Goal: Navigation & Orientation: Find specific page/section

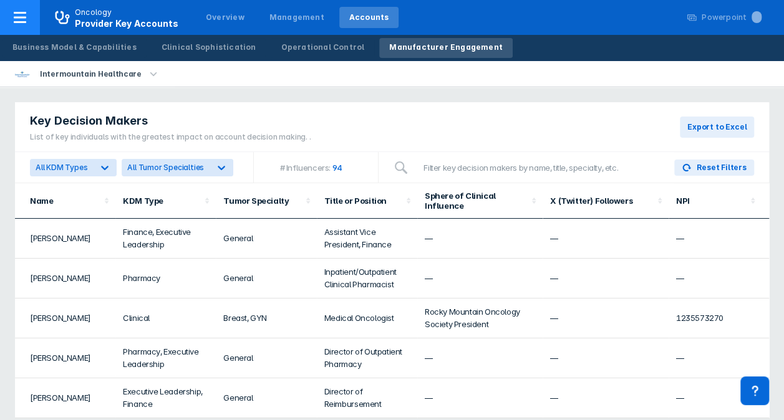
click at [74, 17] on span "Oncology Provider Key Accounts" at bounding box center [116, 18] width 153 height 22
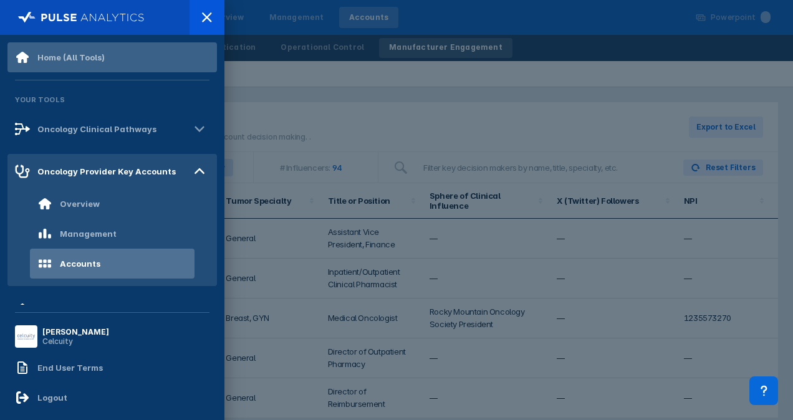
click at [105, 62] on div "Home (All Tools)" at bounding box center [112, 57] width 210 height 30
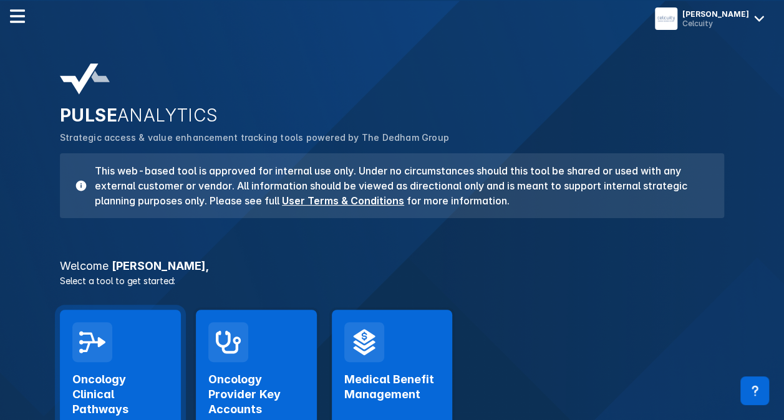
click at [136, 380] on h2 "Oncology Clinical Pathways" at bounding box center [120, 394] width 96 height 45
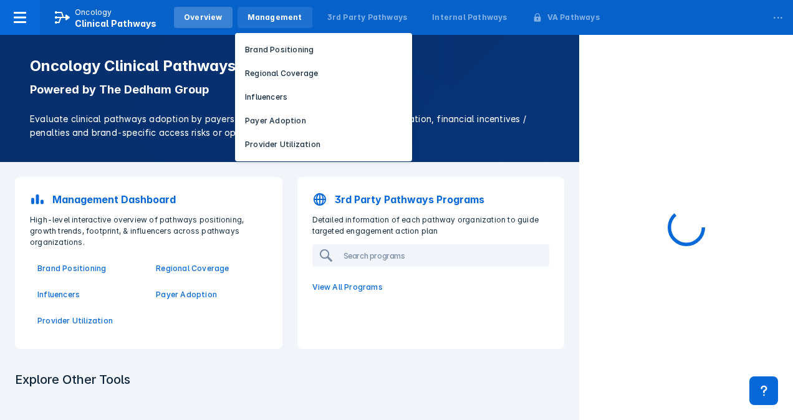
click at [279, 14] on div "Management" at bounding box center [275, 17] width 55 height 11
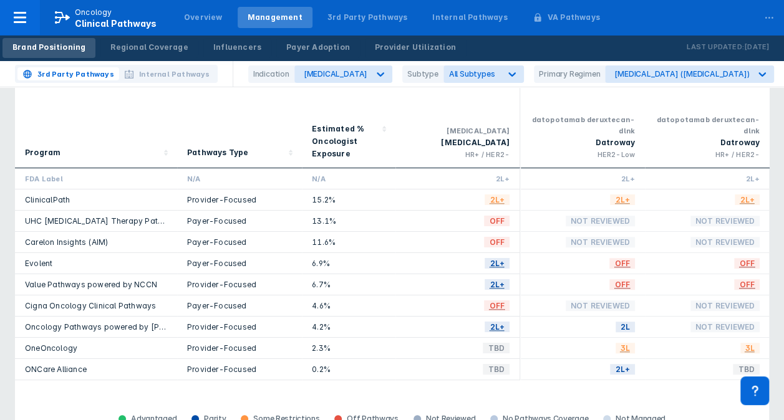
scroll to position [83, 0]
click at [238, 51] on div "Influencers" at bounding box center [237, 47] width 48 height 11
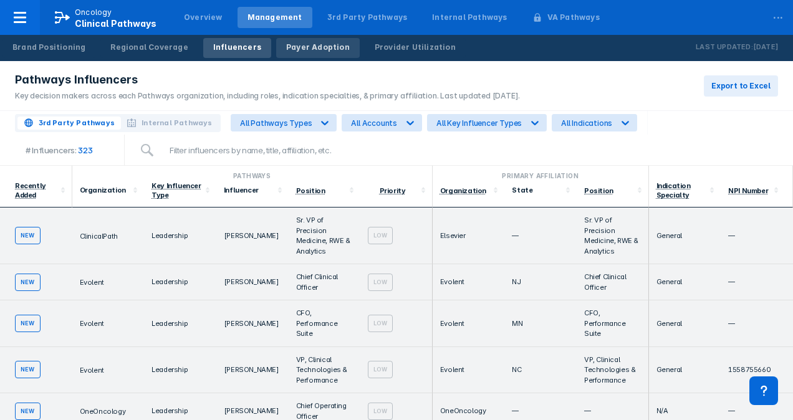
click at [316, 43] on div "Payer Adoption" at bounding box center [318, 47] width 64 height 11
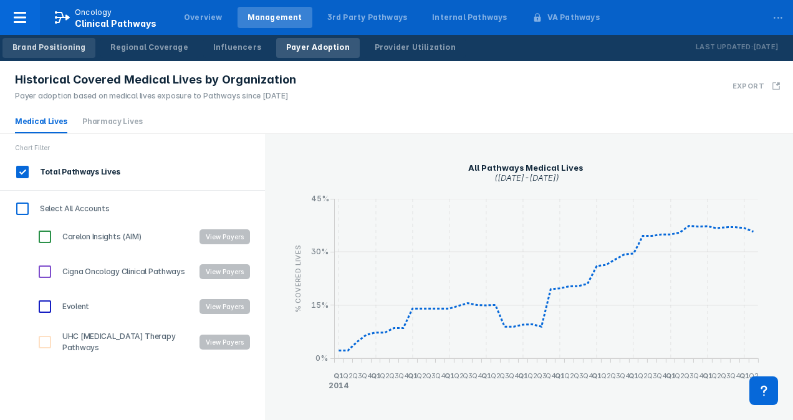
click at [60, 46] on div "Brand Positioning" at bounding box center [48, 47] width 73 height 11
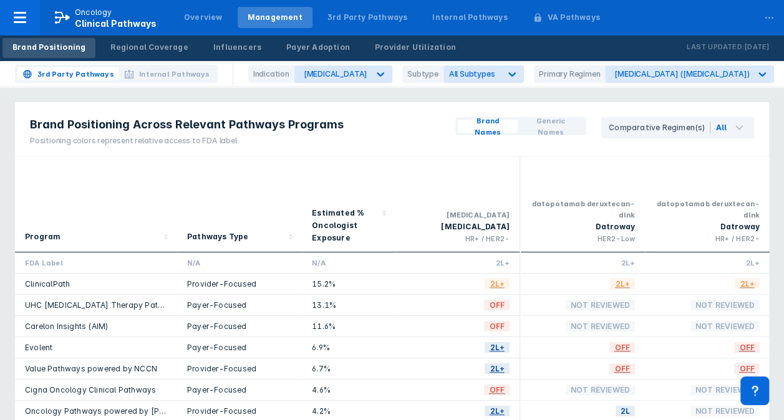
click at [37, 279] on link "ClinicalPath" at bounding box center [47, 283] width 45 height 9
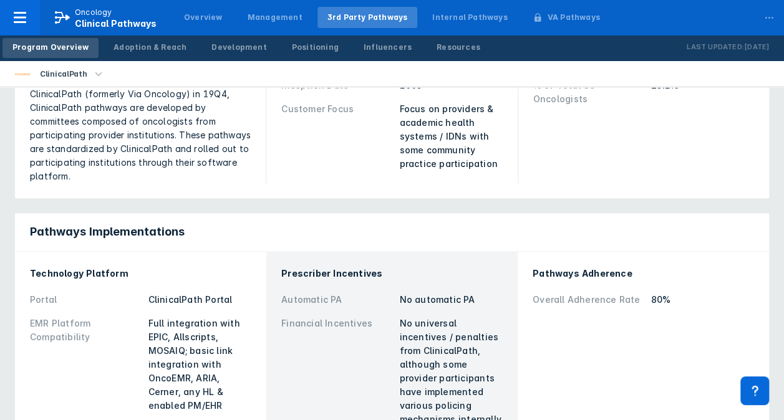
scroll to position [232, 0]
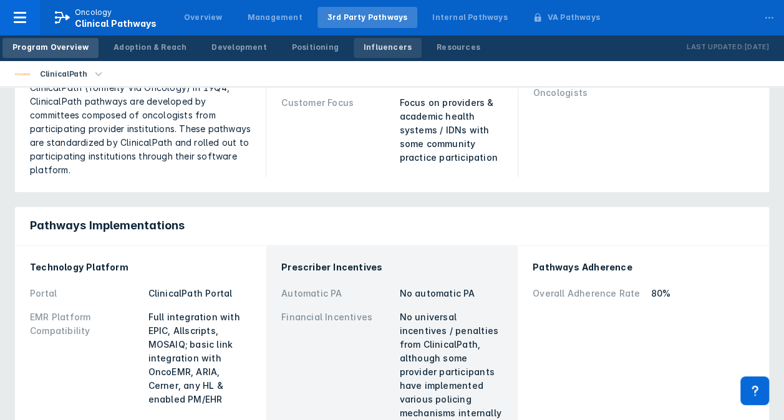
click at [364, 45] on div "Influencers" at bounding box center [388, 47] width 48 height 11
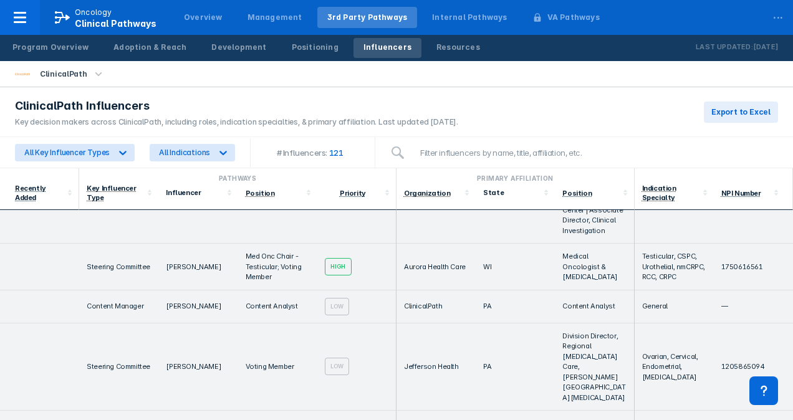
scroll to position [108, 0]
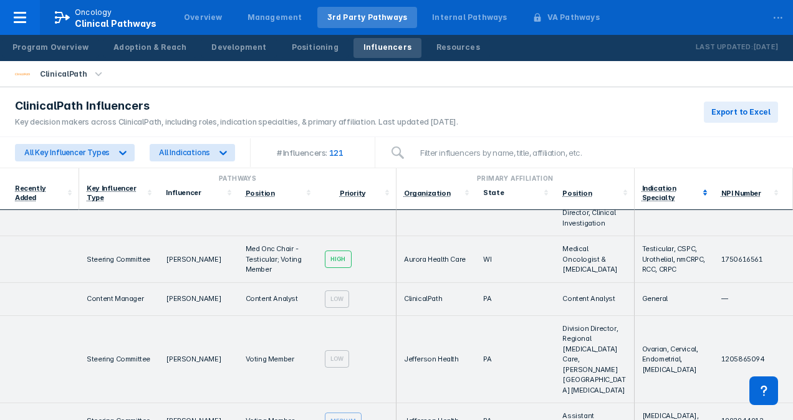
click at [699, 191] on icon at bounding box center [705, 192] width 12 height 12
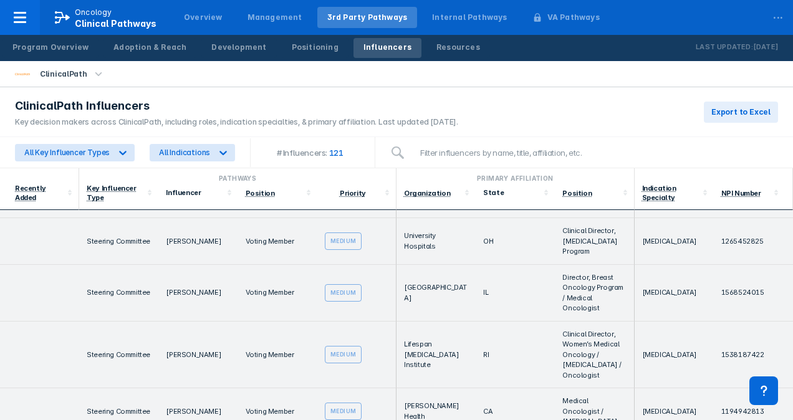
scroll to position [1256, 0]
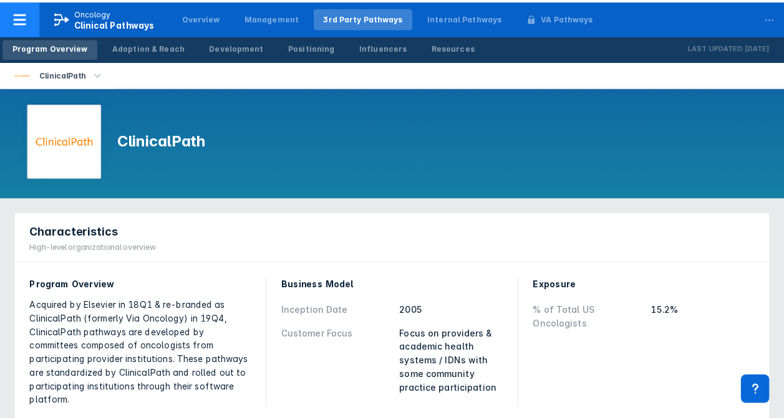
scroll to position [232, 0]
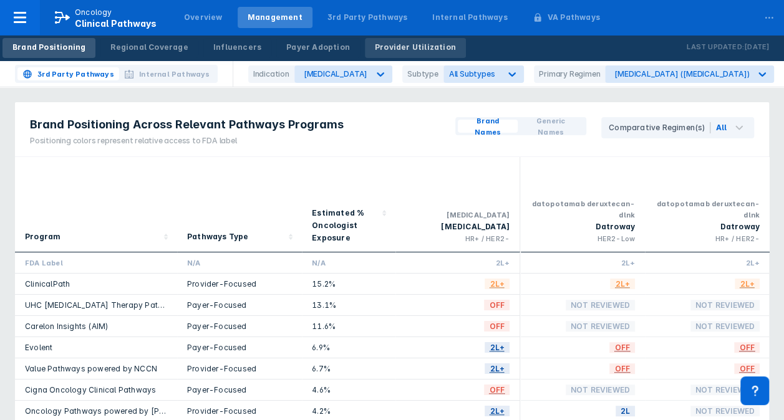
click at [404, 47] on div "Provider Utilization" at bounding box center [415, 47] width 81 height 11
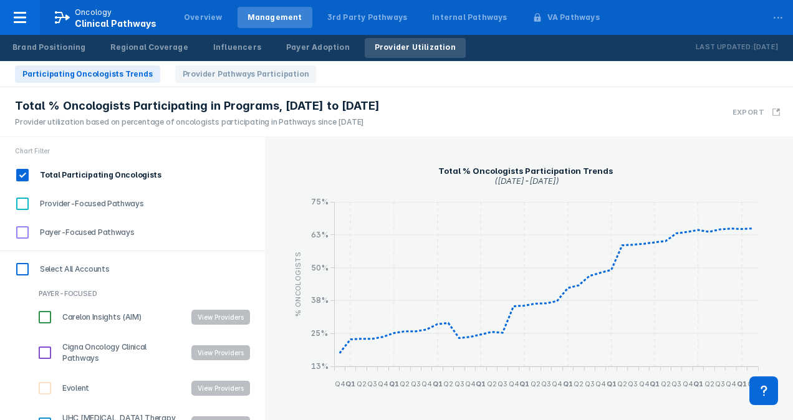
click at [21, 205] on input "Provider-Focused Pathways" at bounding box center [22, 203] width 21 height 21
checkbox input "true"
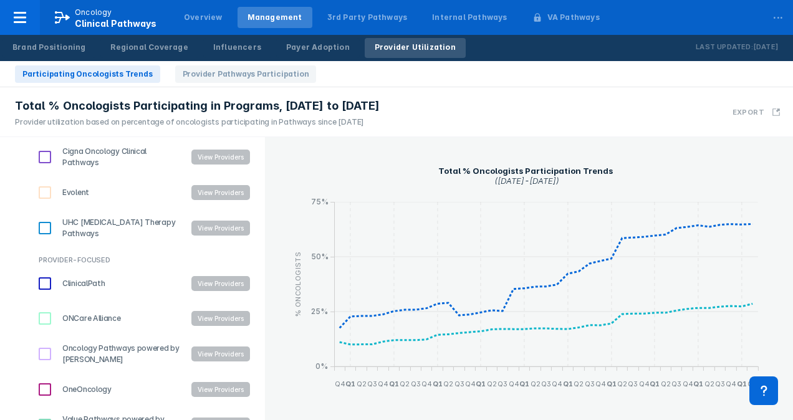
scroll to position [218, 0]
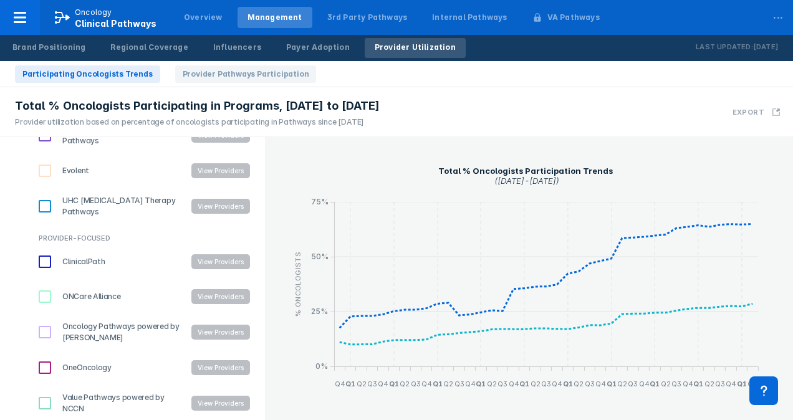
click at [198, 267] on button "View Providers" at bounding box center [220, 261] width 59 height 15
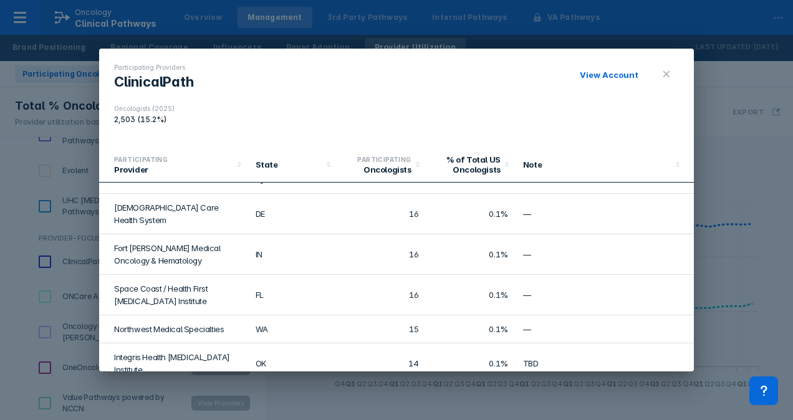
scroll to position [1628, 0]
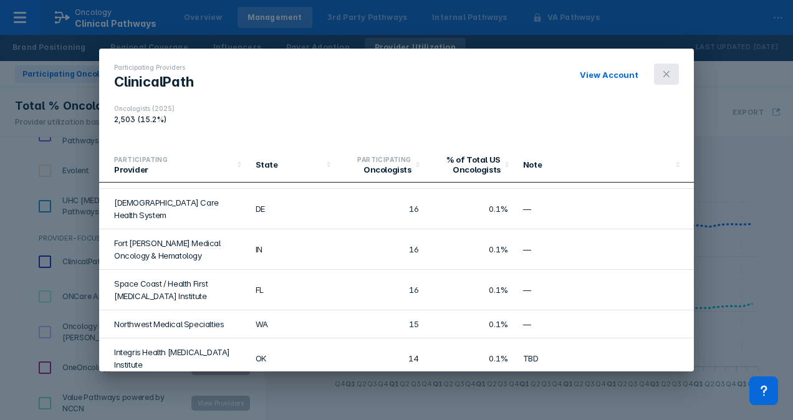
click at [663, 77] on icon at bounding box center [667, 74] width 10 height 10
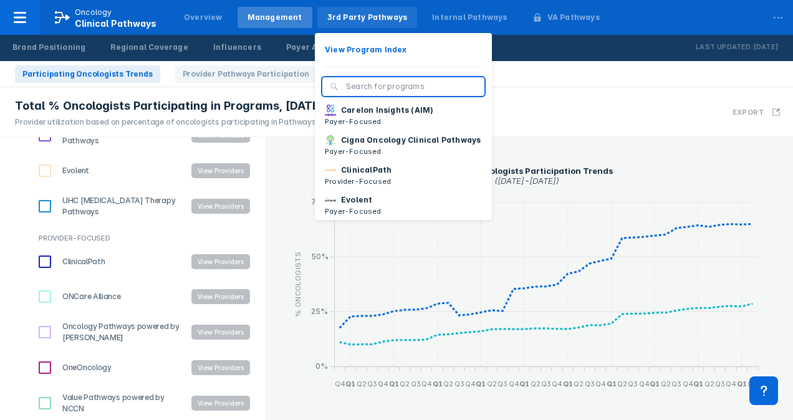
click at [344, 15] on div "3rd Party Pathways" at bounding box center [367, 17] width 80 height 11
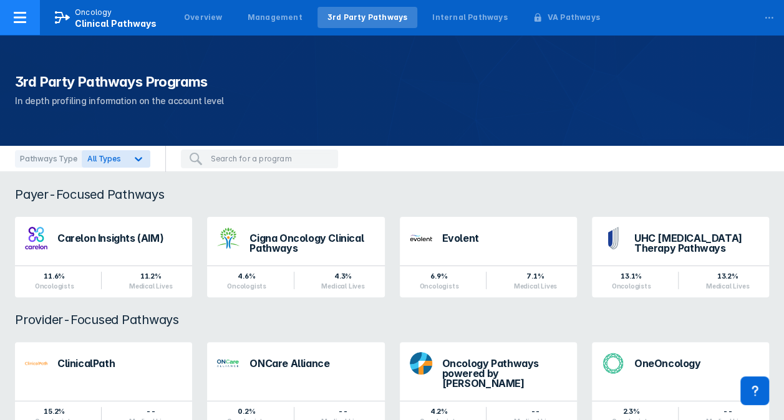
click at [107, 12] on p "Oncology" at bounding box center [93, 12] width 37 height 11
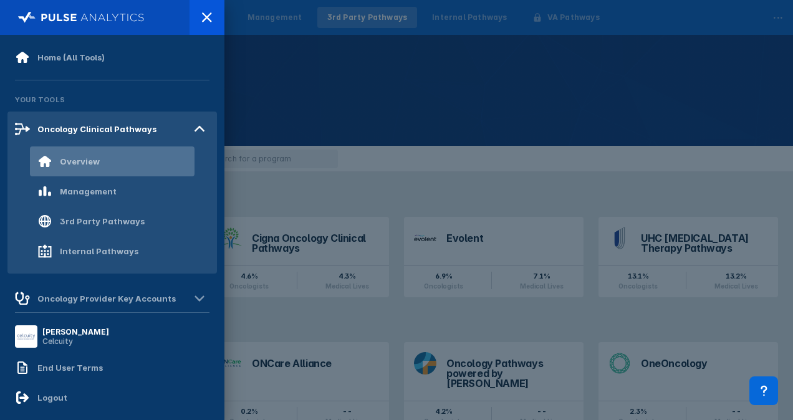
click at [105, 170] on div "Overview" at bounding box center [112, 162] width 165 height 30
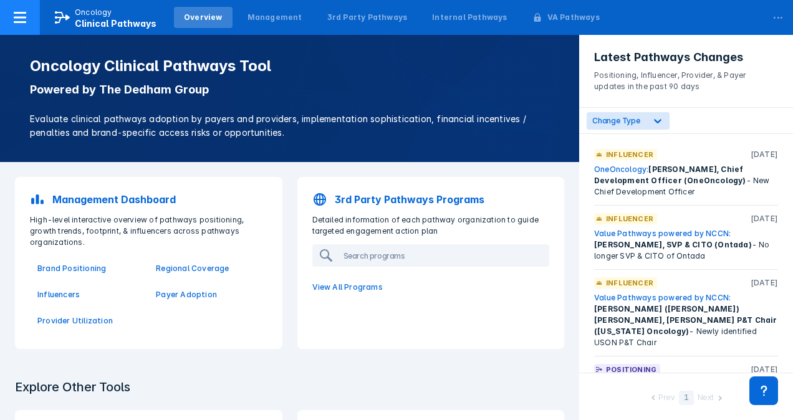
click at [70, 12] on span "Oncology Clinical Pathways" at bounding box center [106, 18] width 132 height 22
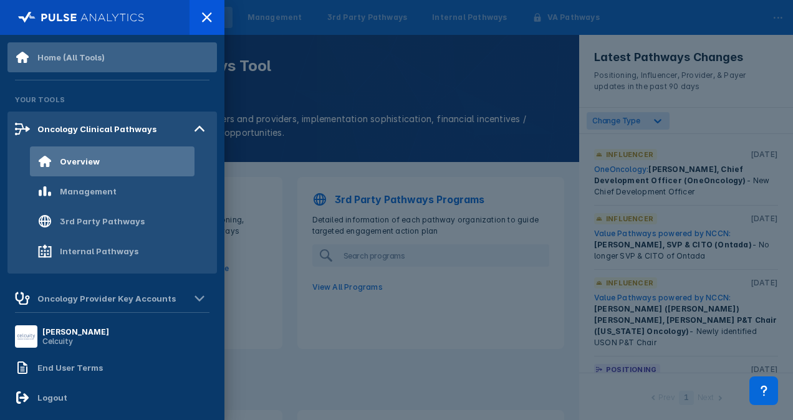
click at [69, 49] on div "Home (All Tools)" at bounding box center [112, 57] width 210 height 30
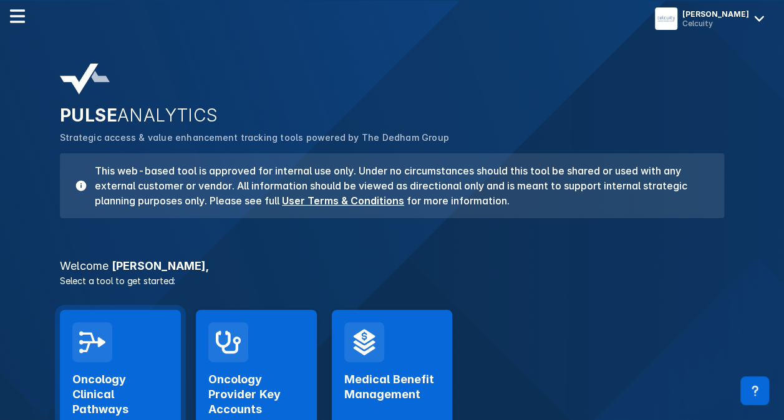
click at [135, 376] on h2 "Oncology Clinical Pathways" at bounding box center [120, 394] width 96 height 45
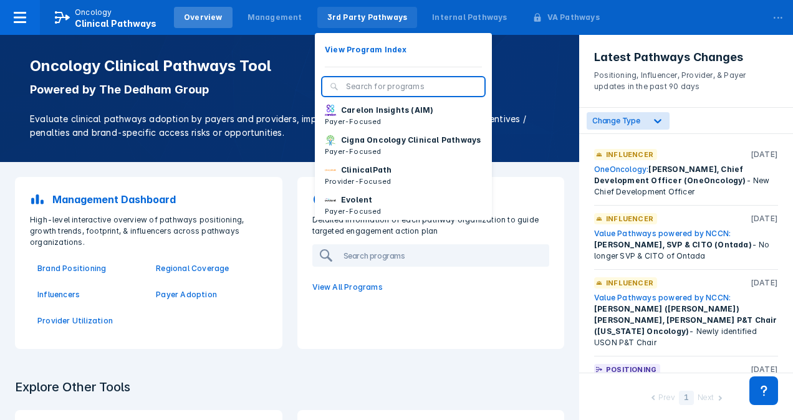
click at [327, 14] on div "3rd Party Pathways" at bounding box center [367, 17] width 80 height 11
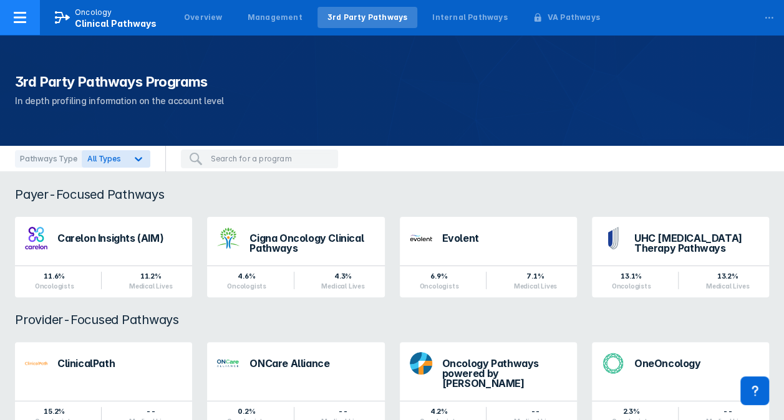
click at [29, 21] on div at bounding box center [20, 17] width 40 height 35
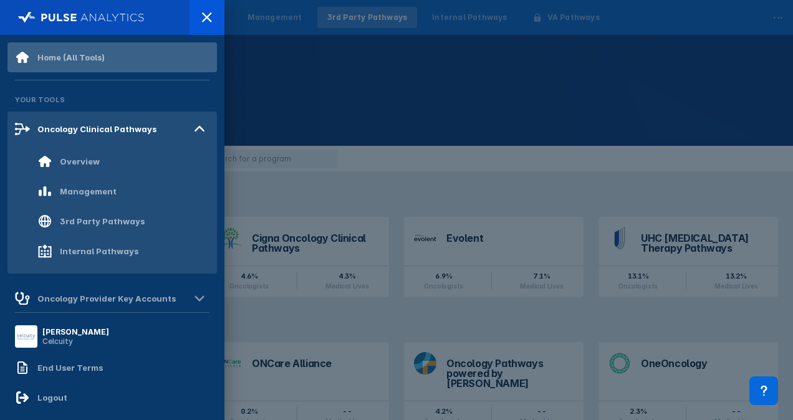
click at [81, 58] on div "Home (All Tools)" at bounding box center [70, 57] width 67 height 10
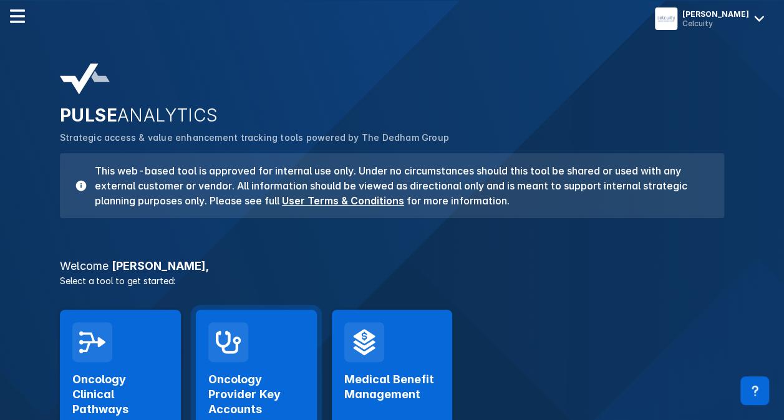
click at [258, 392] on h2 "Oncology Provider Key Accounts" at bounding box center [256, 394] width 96 height 45
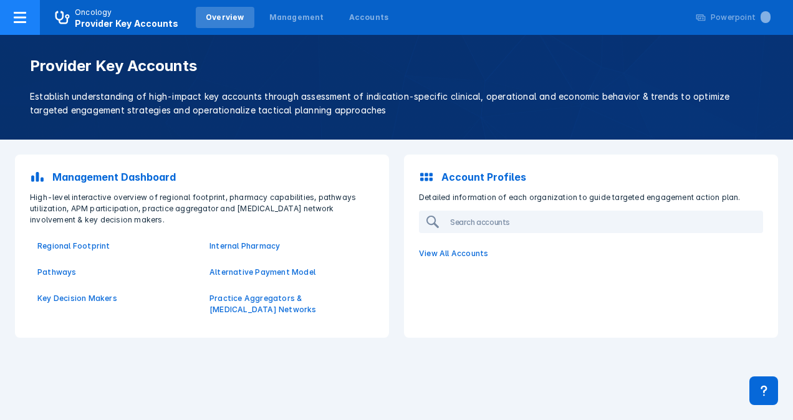
click at [25, 20] on icon at bounding box center [19, 17] width 15 height 15
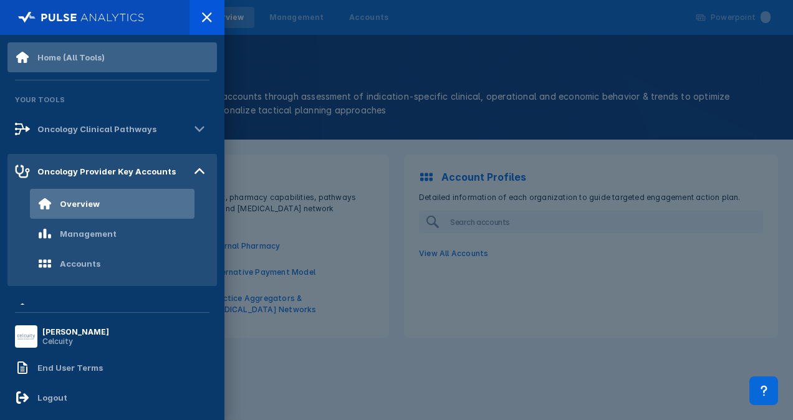
click at [69, 52] on div "Home (All Tools)" at bounding box center [60, 57] width 90 height 15
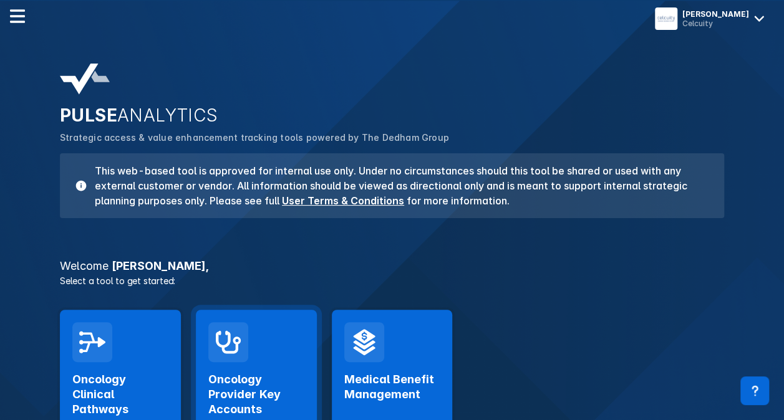
click at [286, 370] on div "Oncology Provider Key Accounts Launch Tool" at bounding box center [256, 405] width 96 height 86
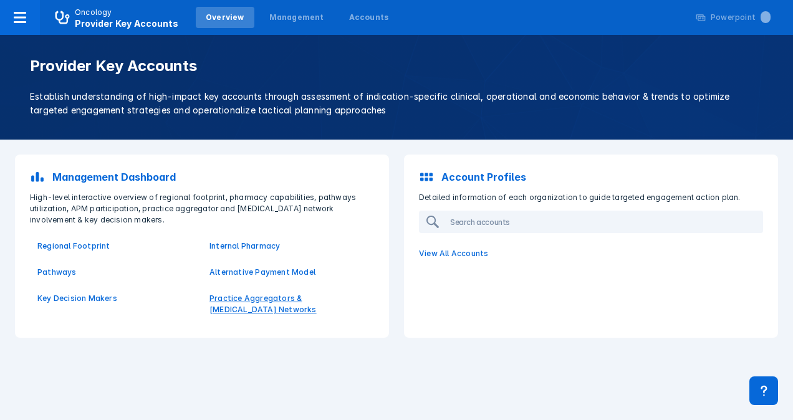
click at [257, 301] on p "Practice Aggregators & [MEDICAL_DATA] Networks" at bounding box center [288, 304] width 157 height 22
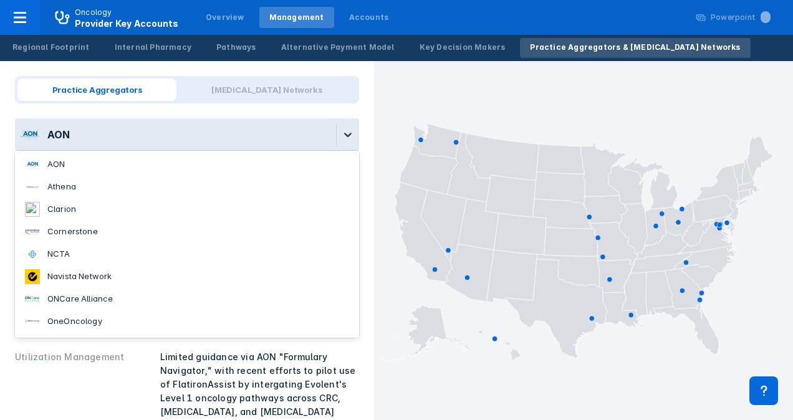
click at [343, 137] on icon at bounding box center [348, 134] width 12 height 12
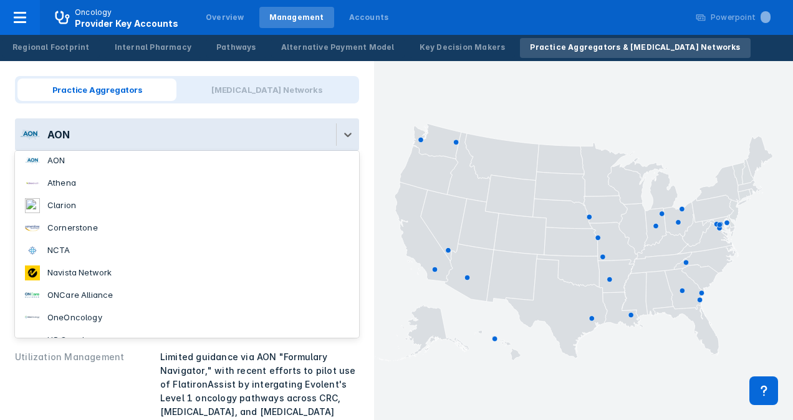
scroll to position [20, 0]
